Goal: Task Accomplishment & Management: Manage account settings

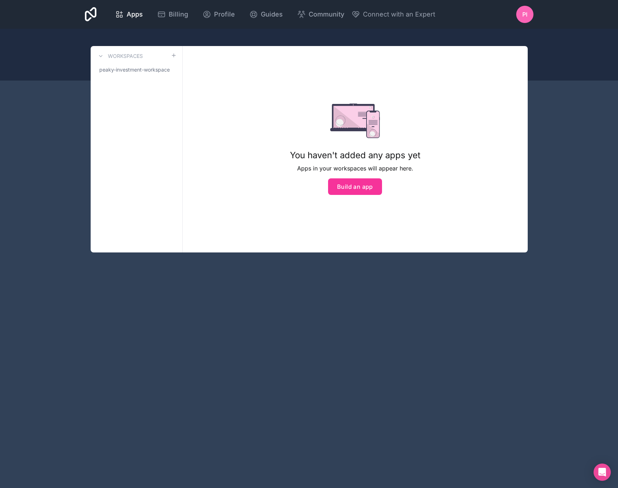
click at [520, 14] on div "PI" at bounding box center [524, 14] width 17 height 17
drag, startPoint x: 462, startPoint y: 198, endPoint x: 464, endPoint y: 203, distance: 5.0
click at [461, 198] on div "You haven't added any apps yet Apps in your workspaces will appear here. Build …" at bounding box center [355, 149] width 345 height 206
click at [215, 19] on span "Profile" at bounding box center [224, 14] width 21 height 10
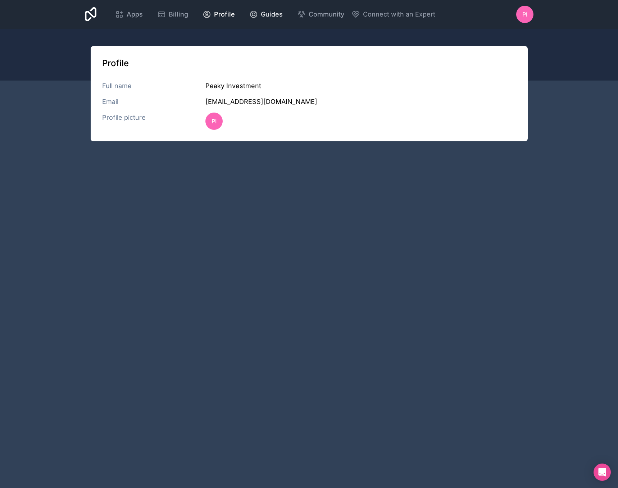
click at [261, 15] on span "Guides" at bounding box center [272, 14] width 22 height 10
click at [267, 12] on span "Guides" at bounding box center [272, 14] width 22 height 10
click at [522, 14] on div "PI" at bounding box center [524, 14] width 17 height 17
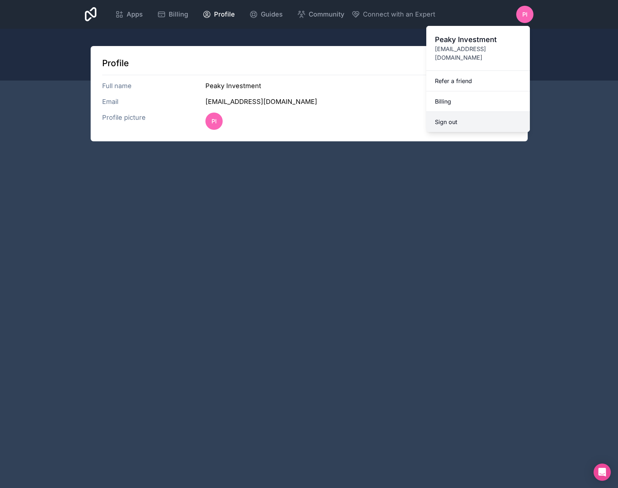
click at [481, 112] on button "Sign out" at bounding box center [478, 122] width 104 height 20
